Goal: Navigation & Orientation: Find specific page/section

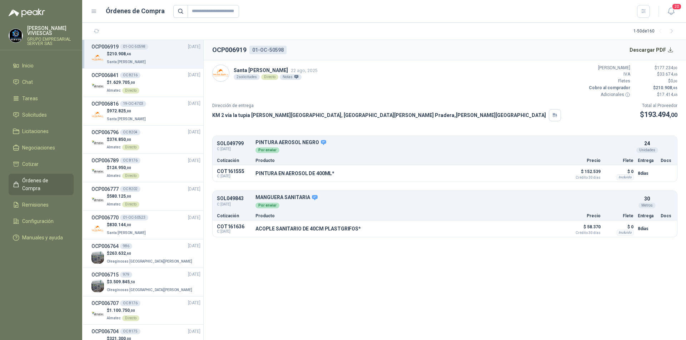
click at [48, 178] on span "Órdenes de Compra" at bounding box center [44, 185] width 45 height 16
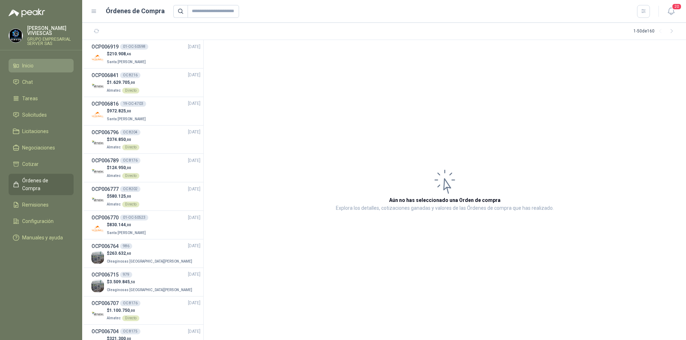
click at [25, 67] on span "Inicio" at bounding box center [27, 66] width 11 height 8
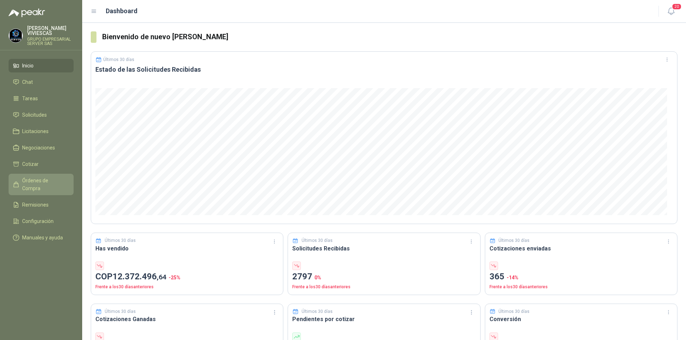
click at [55, 179] on span "Órdenes de Compra" at bounding box center [44, 185] width 45 height 16
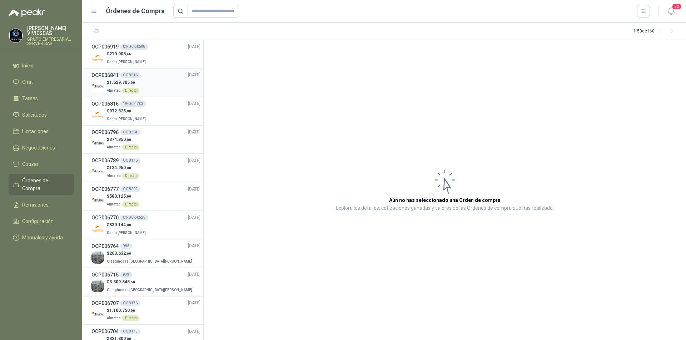
click at [138, 86] on p "Almatec Directo" at bounding box center [123, 90] width 33 height 8
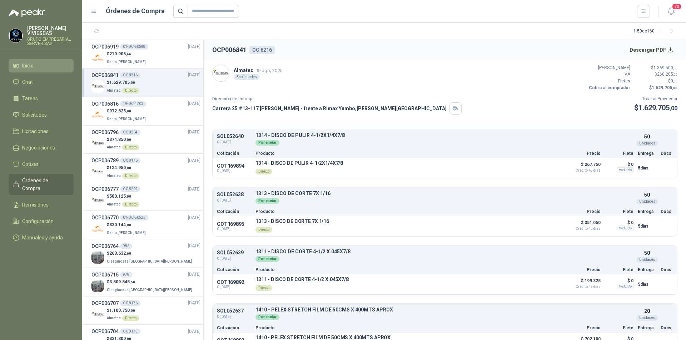
click at [32, 69] on span "Inicio" at bounding box center [27, 66] width 11 height 8
